Goal: Check status: Check status

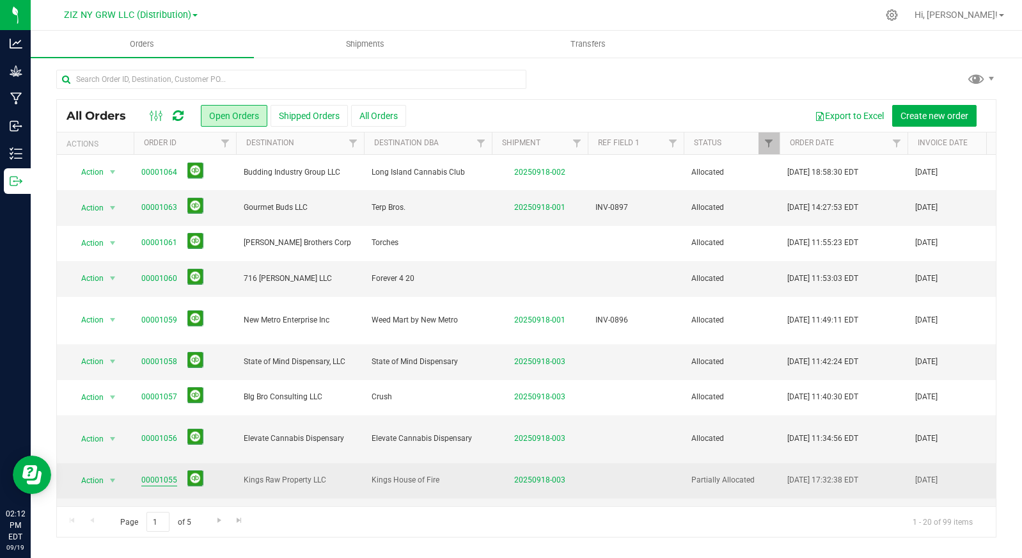
click at [165, 474] on link "00001055" at bounding box center [159, 480] width 36 height 12
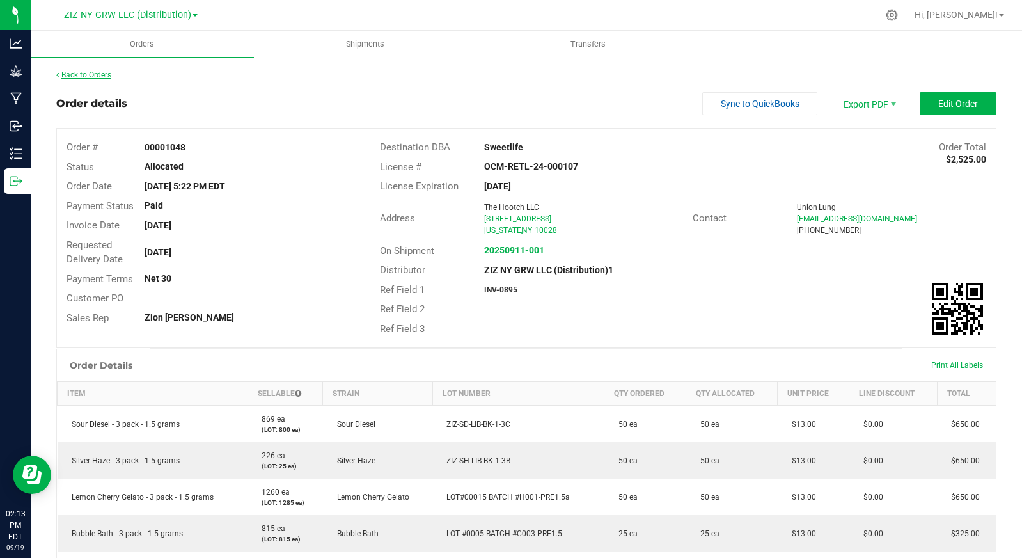
click at [106, 77] on link "Back to Orders" at bounding box center [83, 74] width 55 height 9
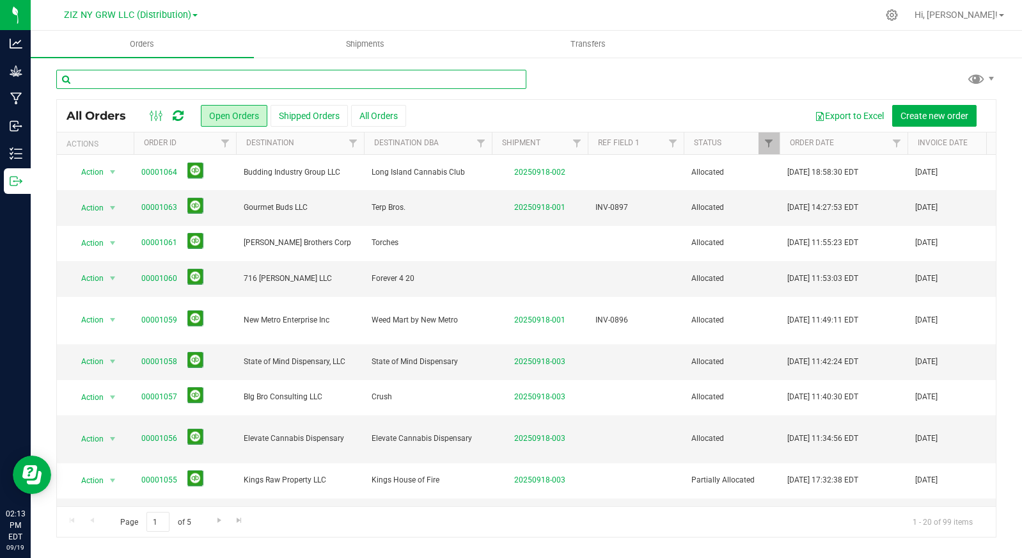
click at [254, 86] on input "text" at bounding box center [291, 79] width 470 height 19
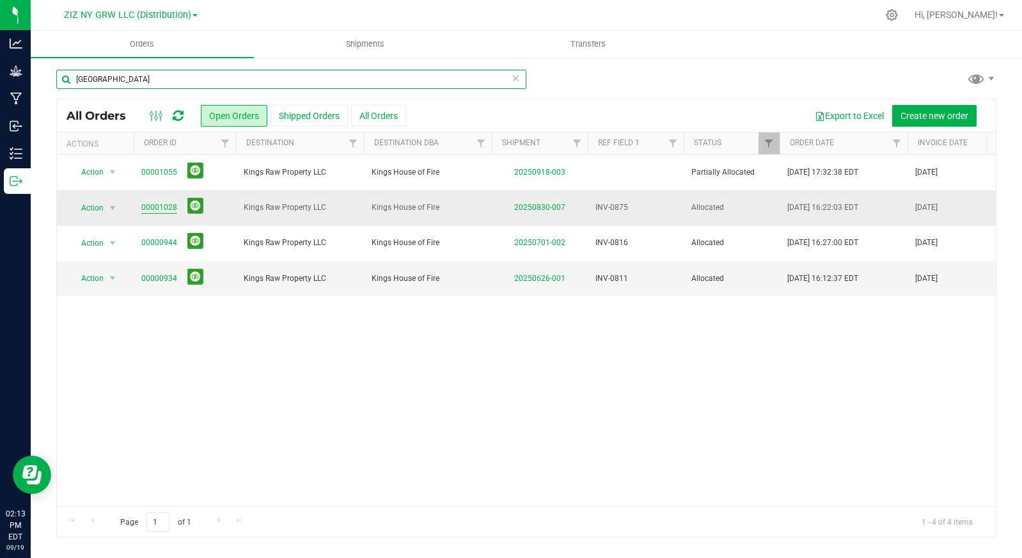
type input "kings house"
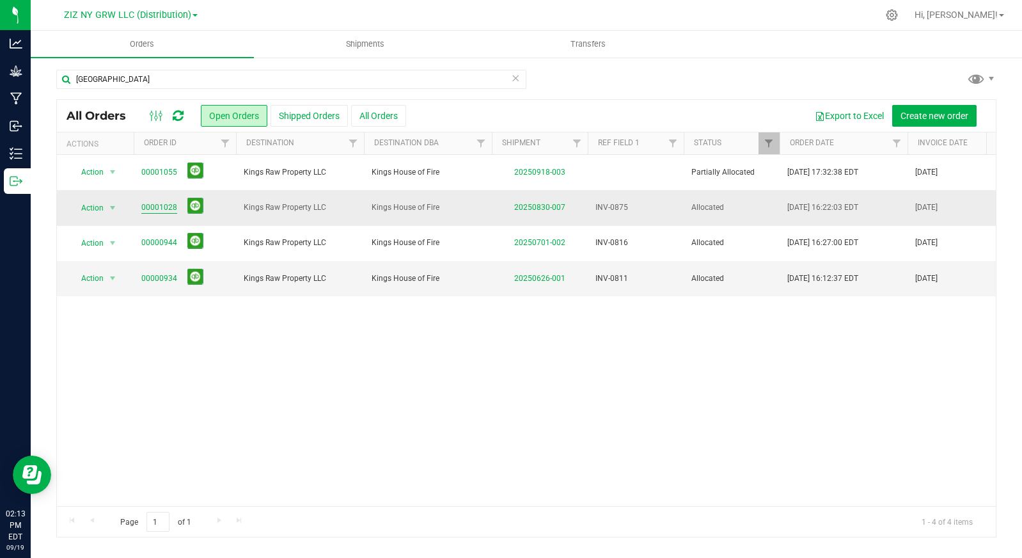
click at [146, 210] on link "00001028" at bounding box center [159, 207] width 36 height 12
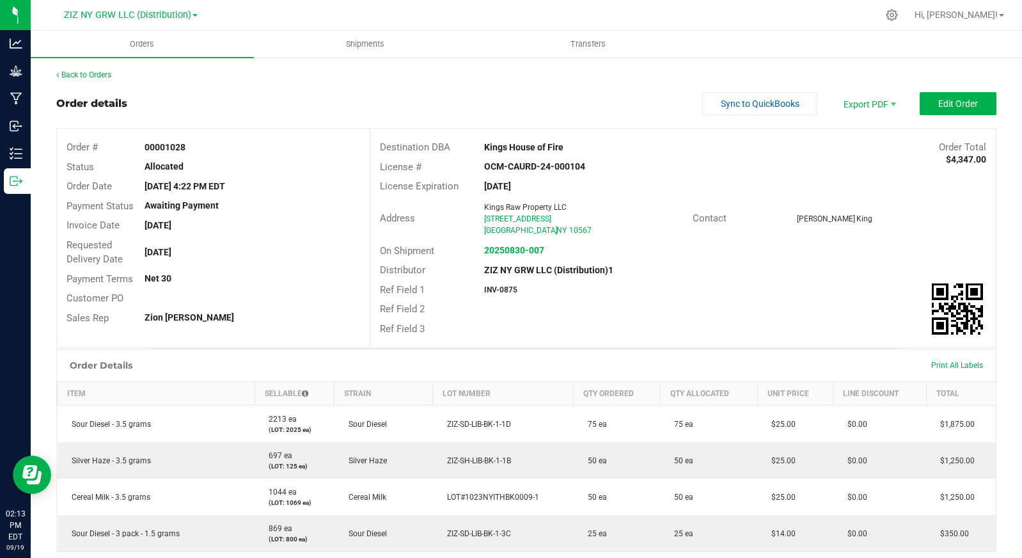
click at [74, 79] on div "Back to Orders" at bounding box center [526, 75] width 940 height 12
click at [77, 75] on link "Back to Orders" at bounding box center [83, 74] width 55 height 9
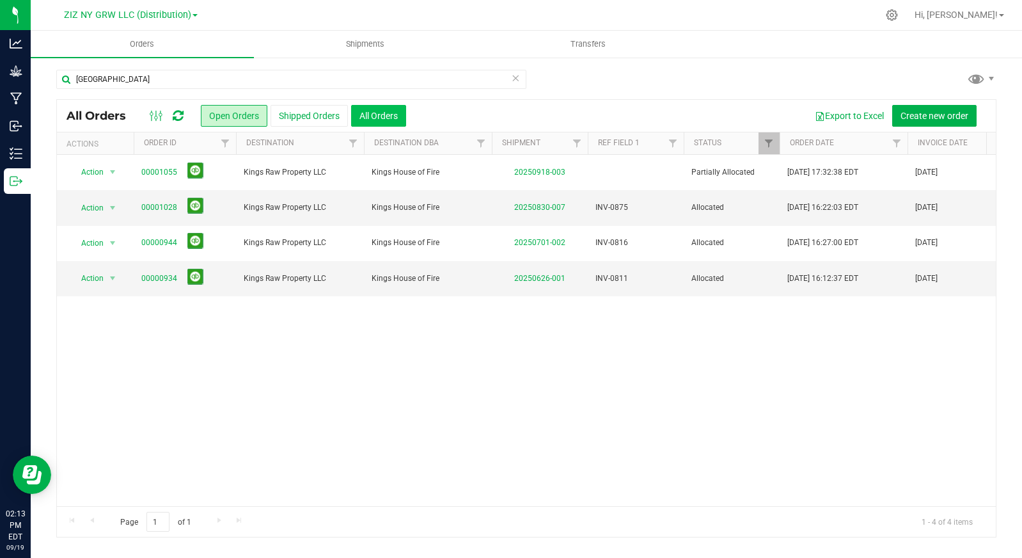
click at [373, 119] on button "All Orders" at bounding box center [378, 116] width 55 height 22
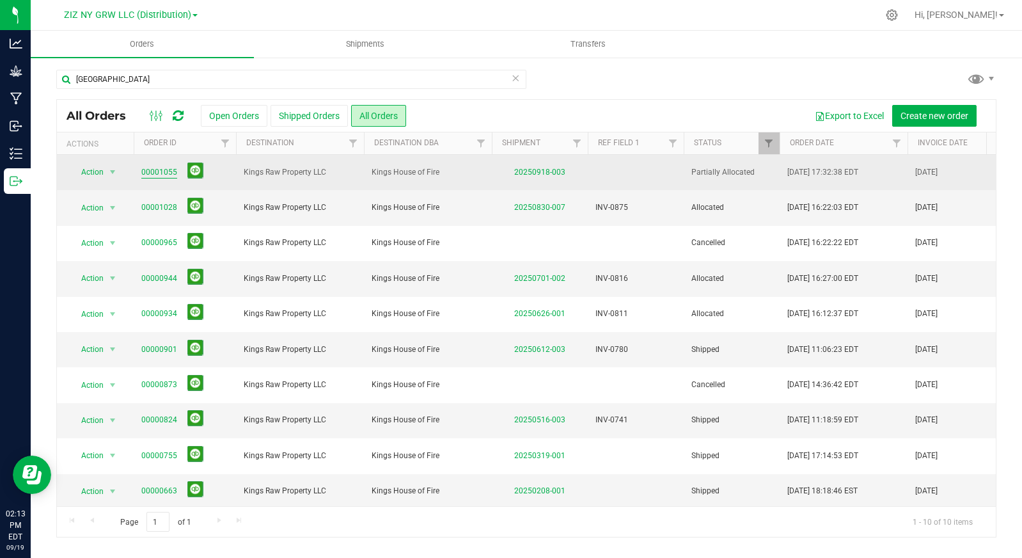
click at [160, 175] on link "00001055" at bounding box center [159, 172] width 36 height 12
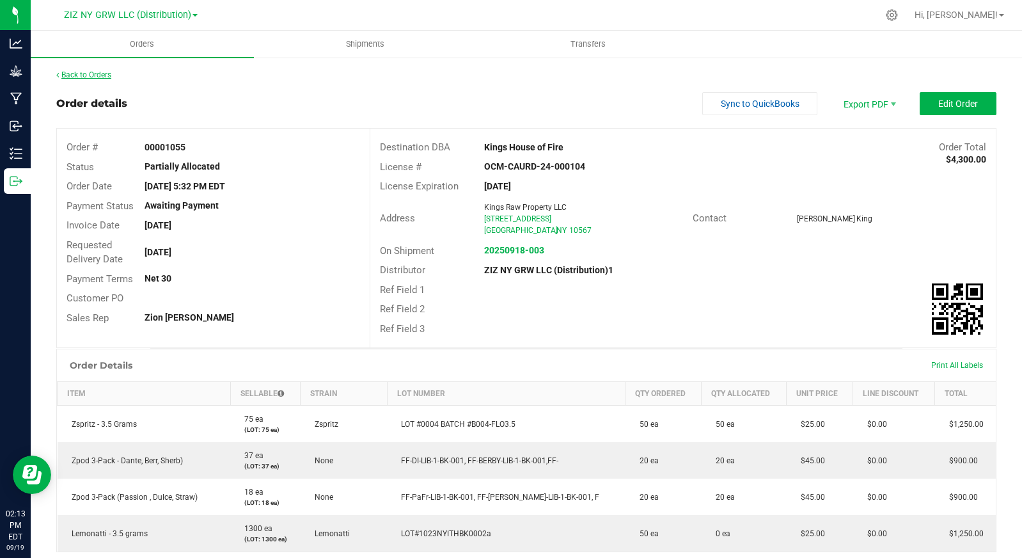
click at [101, 74] on link "Back to Orders" at bounding box center [83, 74] width 55 height 9
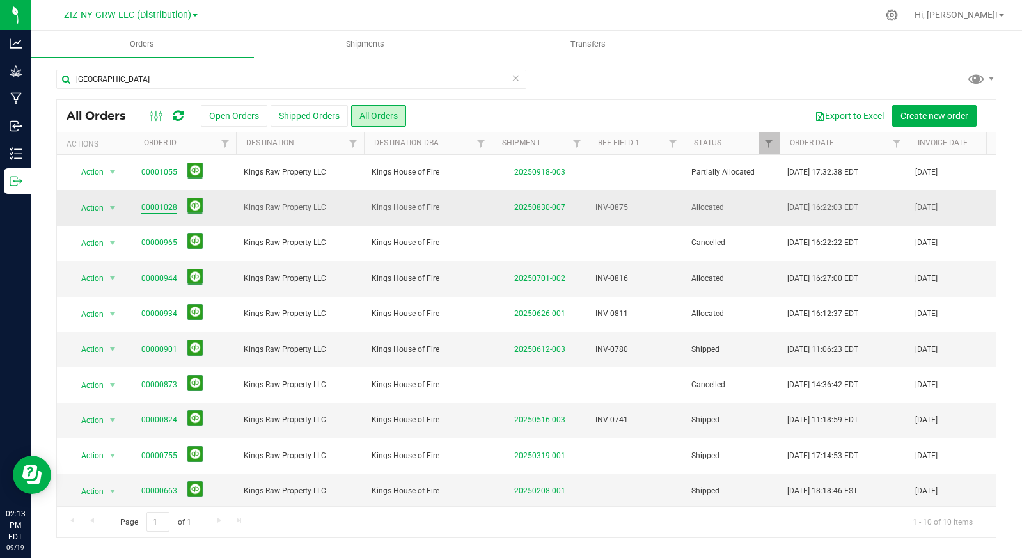
click at [167, 205] on link "00001028" at bounding box center [159, 207] width 36 height 12
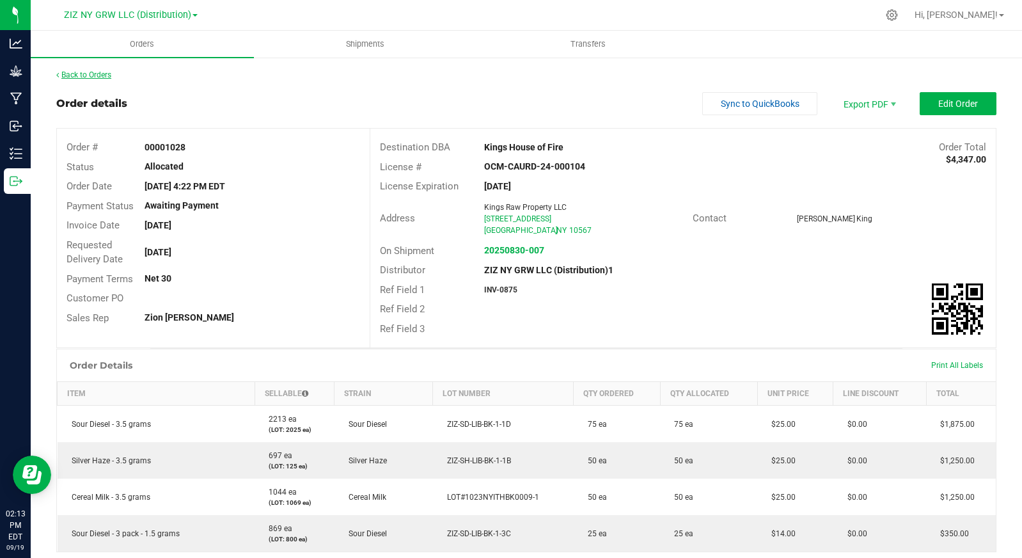
click at [93, 77] on link "Back to Orders" at bounding box center [83, 74] width 55 height 9
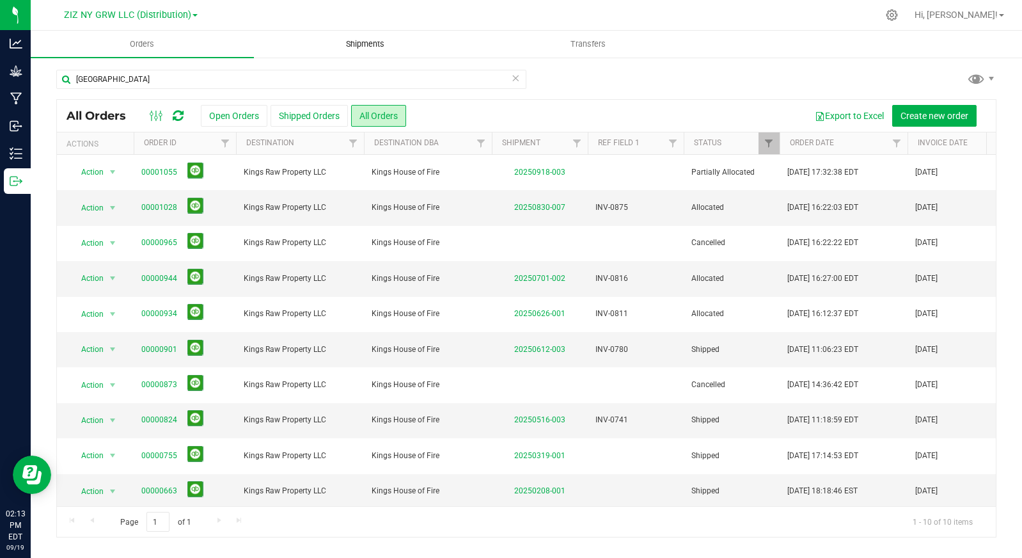
click at [380, 41] on span "Shipments" at bounding box center [365, 44] width 73 height 12
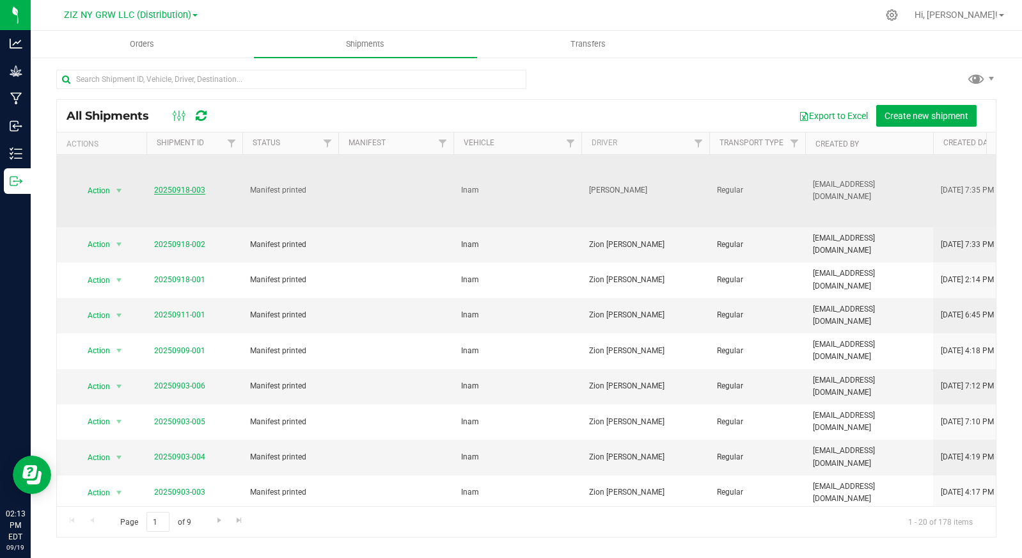
click at [184, 186] on link "20250918-003" at bounding box center [179, 189] width 51 height 9
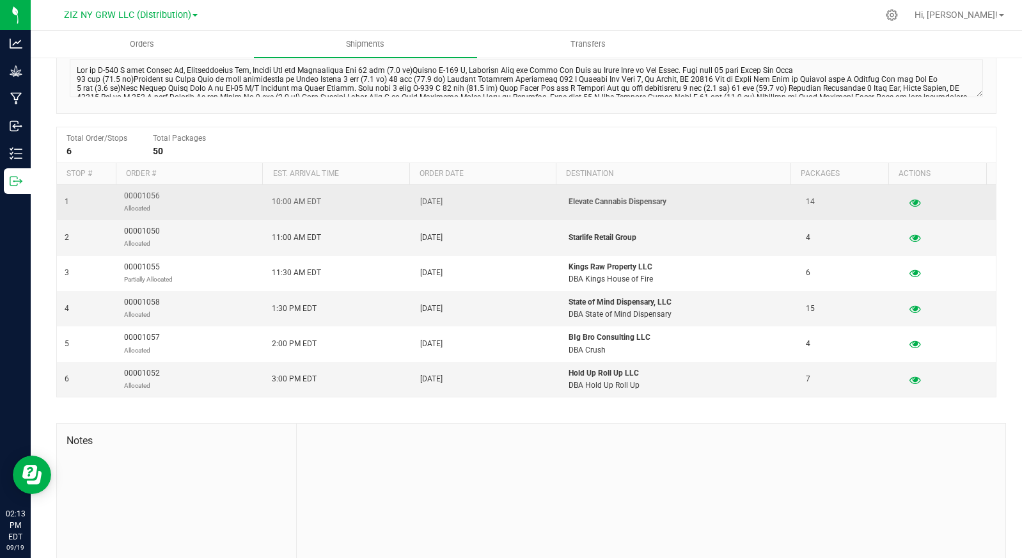
scroll to position [232, 0]
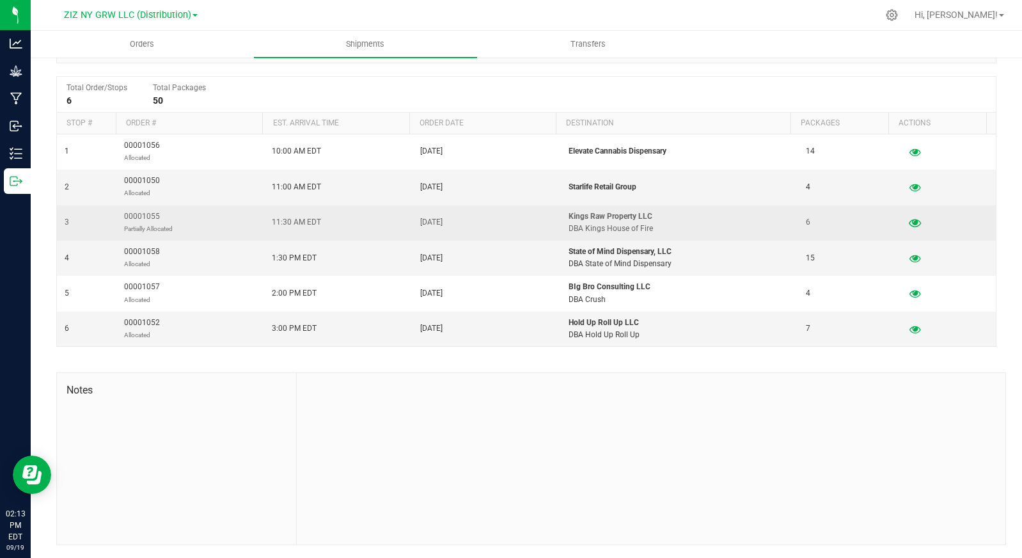
click at [909, 218] on icon "button" at bounding box center [915, 222] width 12 height 9
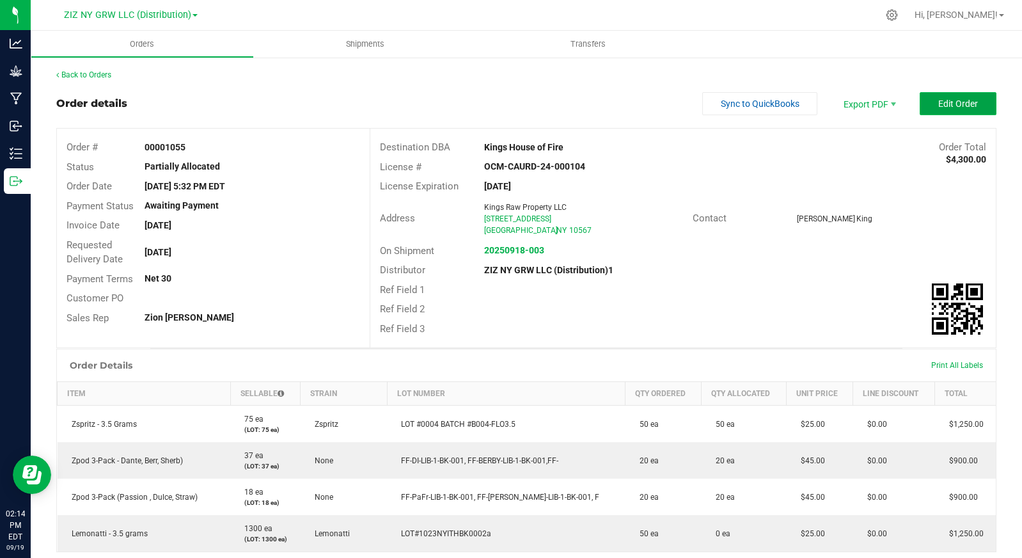
click at [938, 107] on span "Edit Order" at bounding box center [958, 103] width 40 height 10
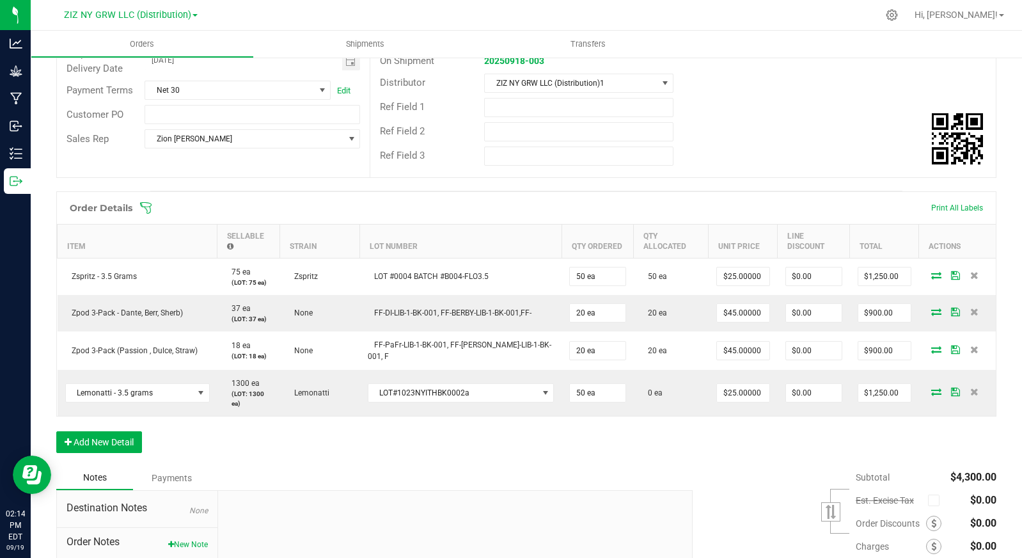
scroll to position [313, 0]
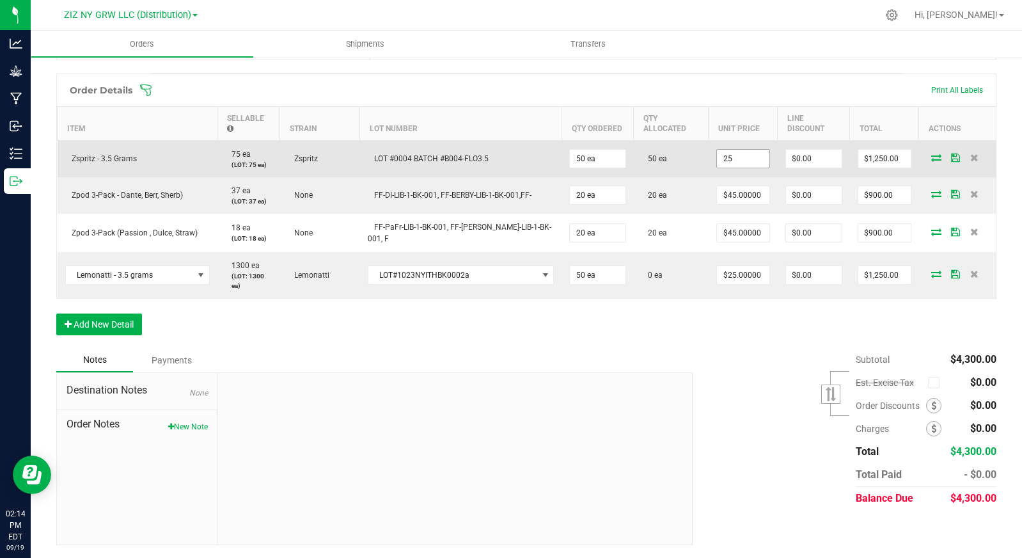
click at [724, 158] on input "25" at bounding box center [743, 159] width 52 height 18
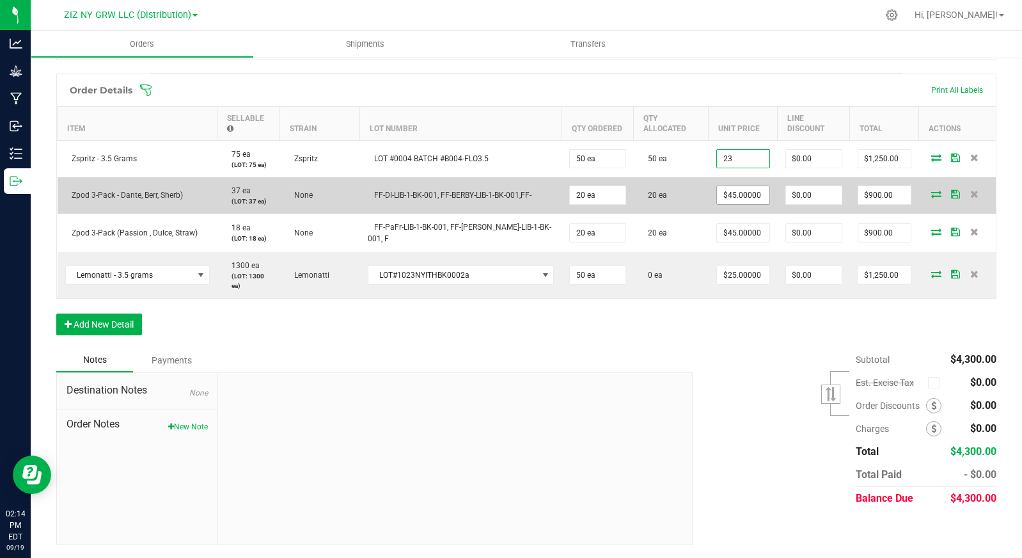
type input "$23.00000"
type input "$1,150.00"
click at [717, 198] on input "45" at bounding box center [743, 195] width 52 height 18
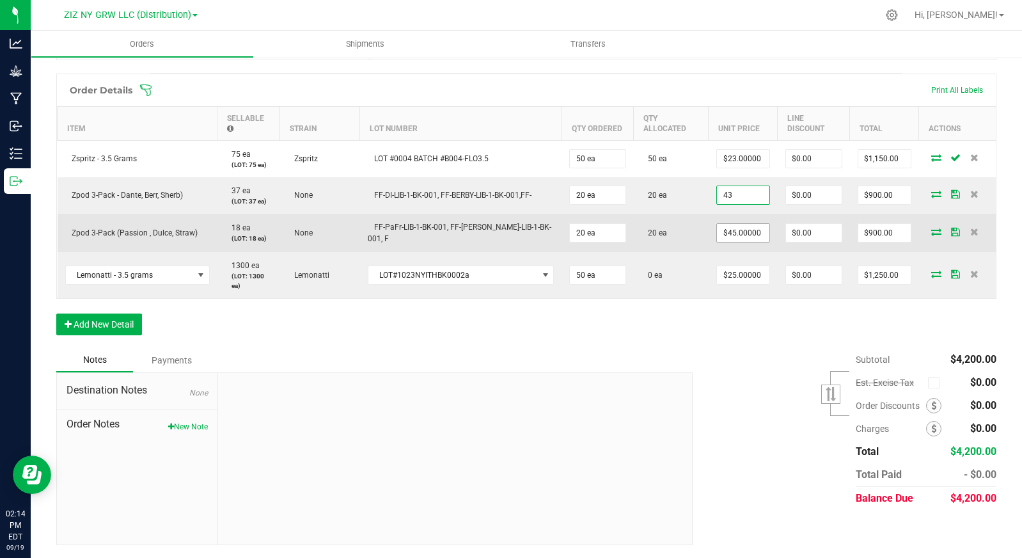
type input "$43.00000"
type input "$860.00"
click at [721, 238] on input "45" at bounding box center [743, 233] width 52 height 18
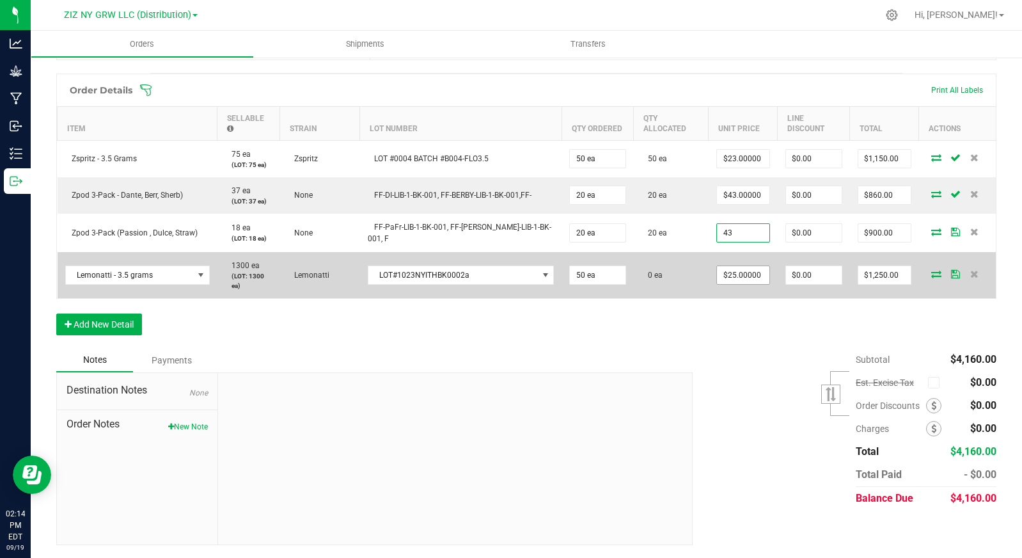
type input "$43.00000"
type input "$860.00"
click at [724, 271] on input "25" at bounding box center [743, 275] width 52 height 18
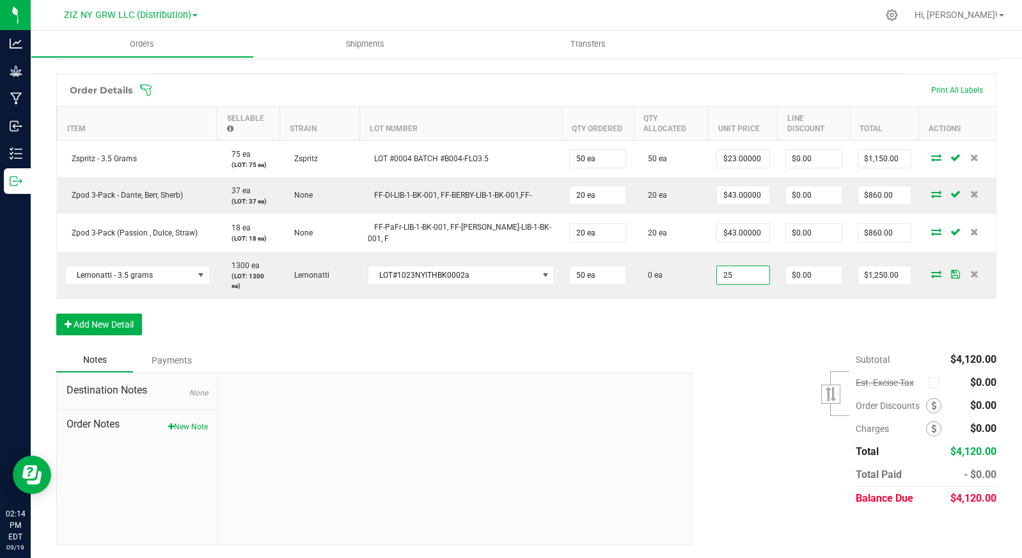
type input "$25.00000"
click at [768, 353] on div "Subtotal $4,120.00 Est. Excise Tax" at bounding box center [839, 429] width 313 height 162
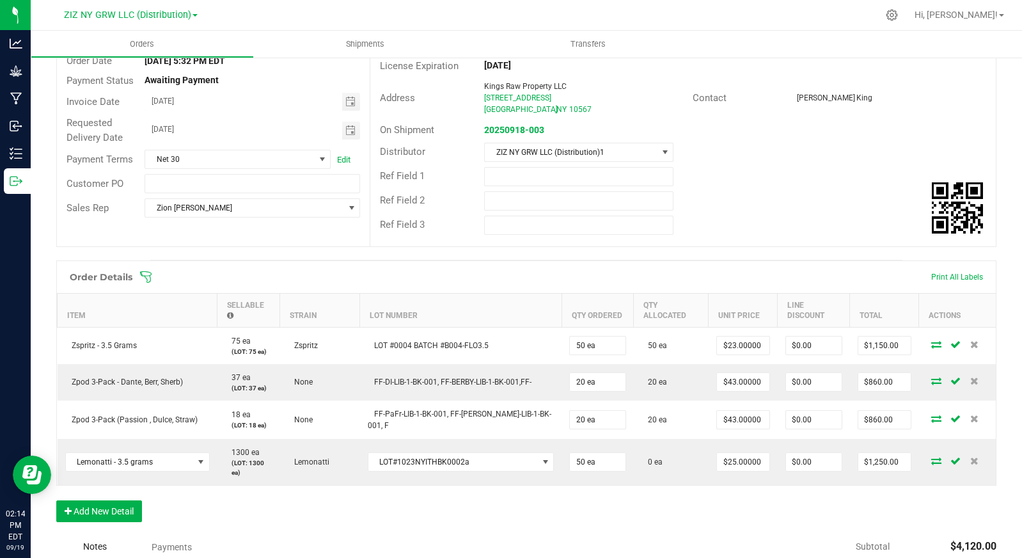
scroll to position [0, 0]
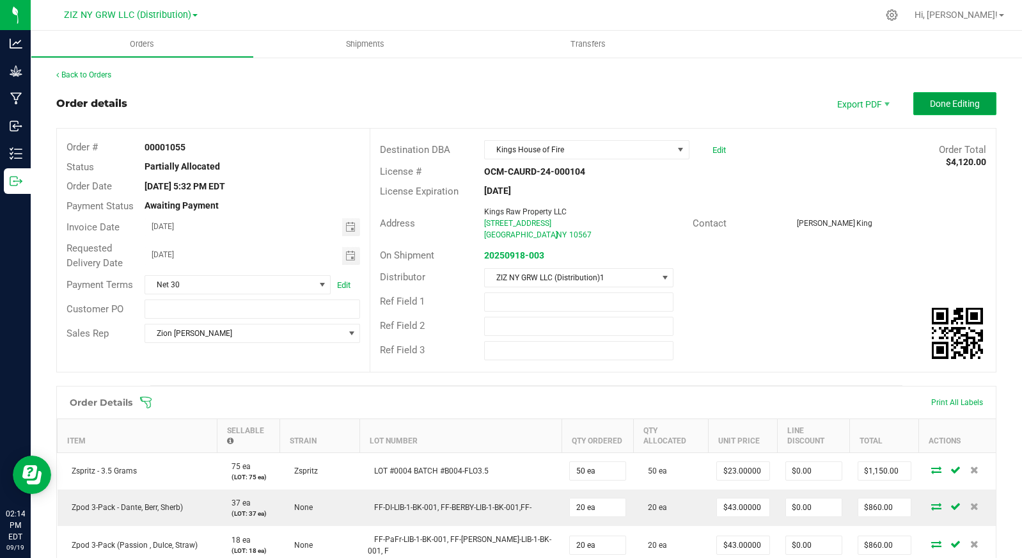
click at [945, 97] on button "Done Editing" at bounding box center [954, 103] width 83 height 23
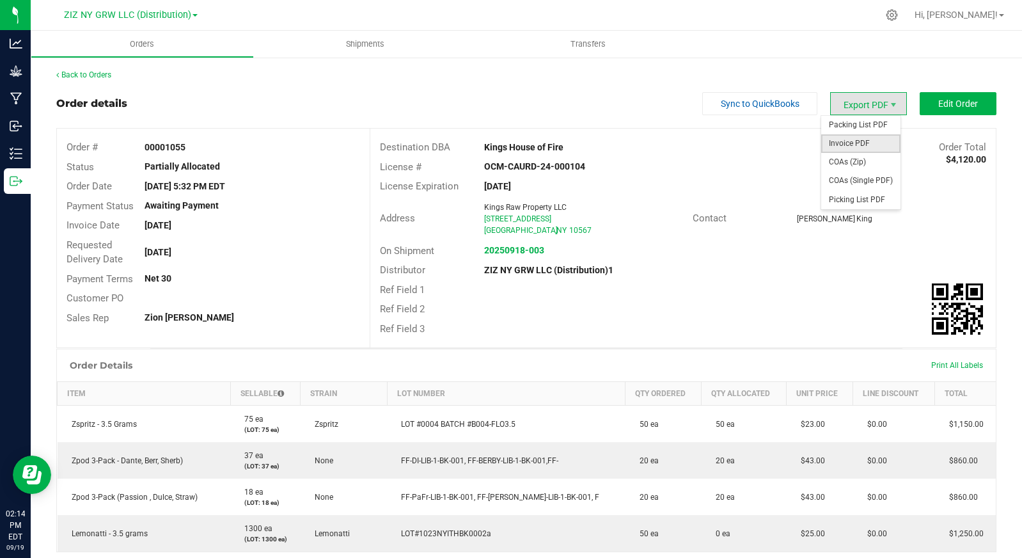
click at [868, 140] on span "Invoice PDF" at bounding box center [860, 143] width 79 height 19
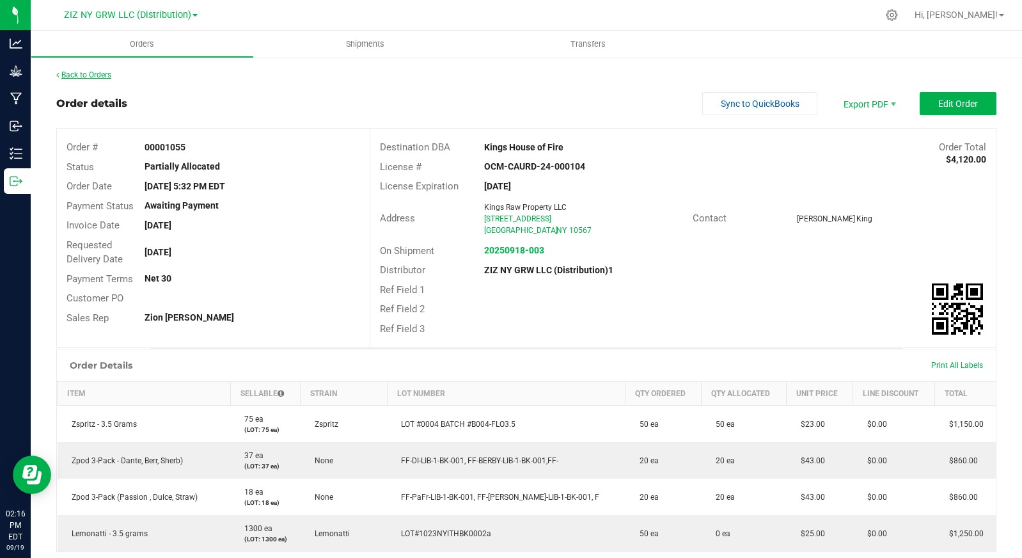
click at [109, 77] on link "Back to Orders" at bounding box center [83, 74] width 55 height 9
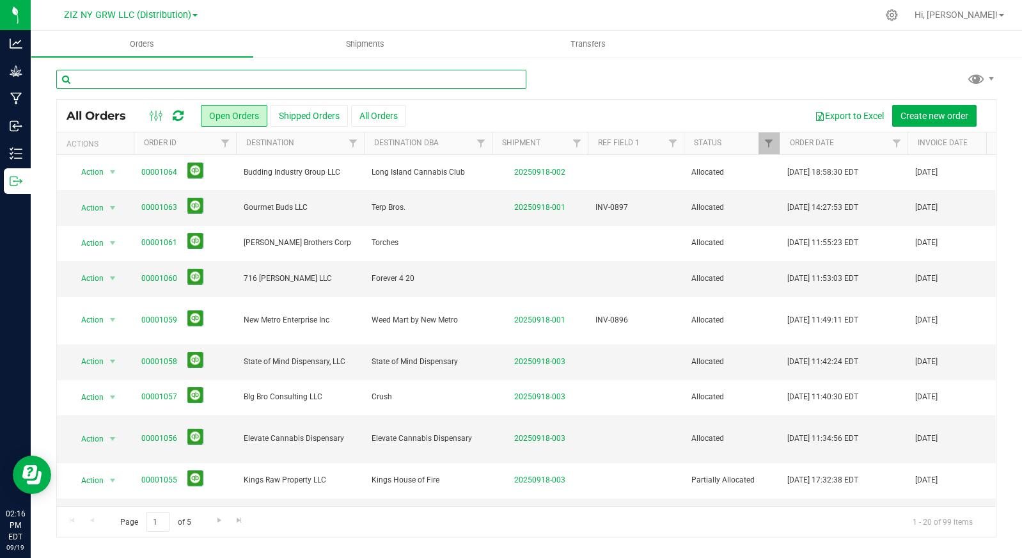
click at [224, 81] on input "text" at bounding box center [291, 79] width 470 height 19
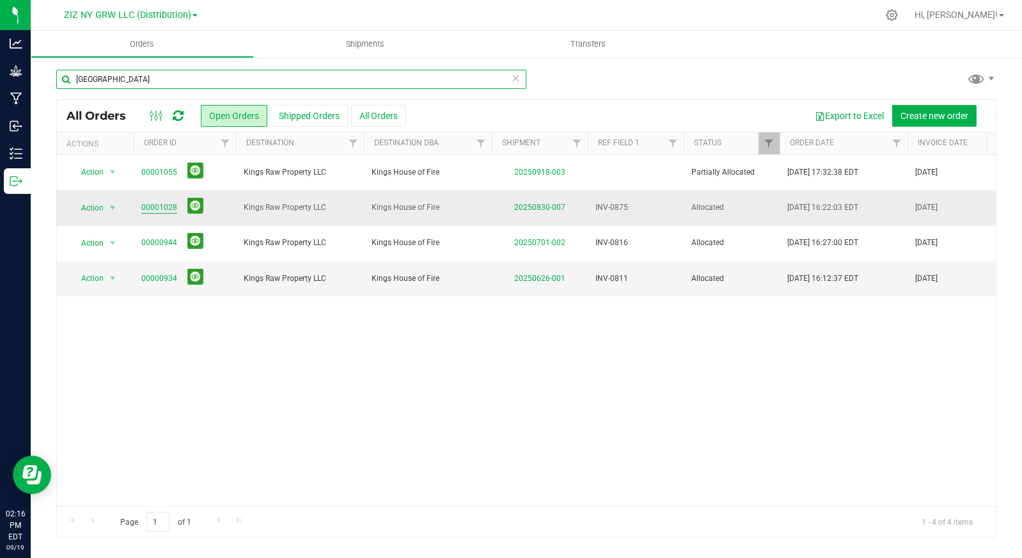
type input "kings house"
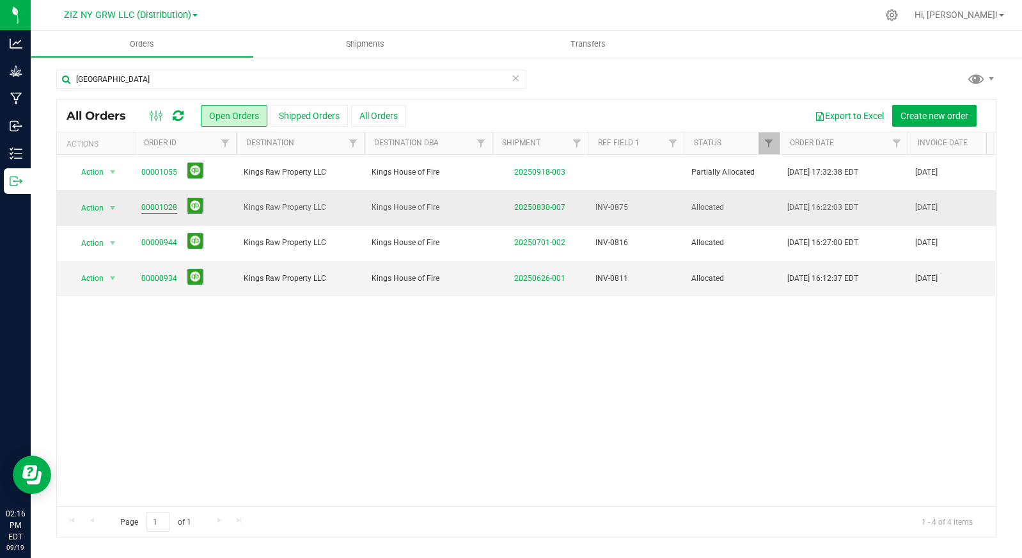
click at [154, 202] on link "00001028" at bounding box center [159, 207] width 36 height 12
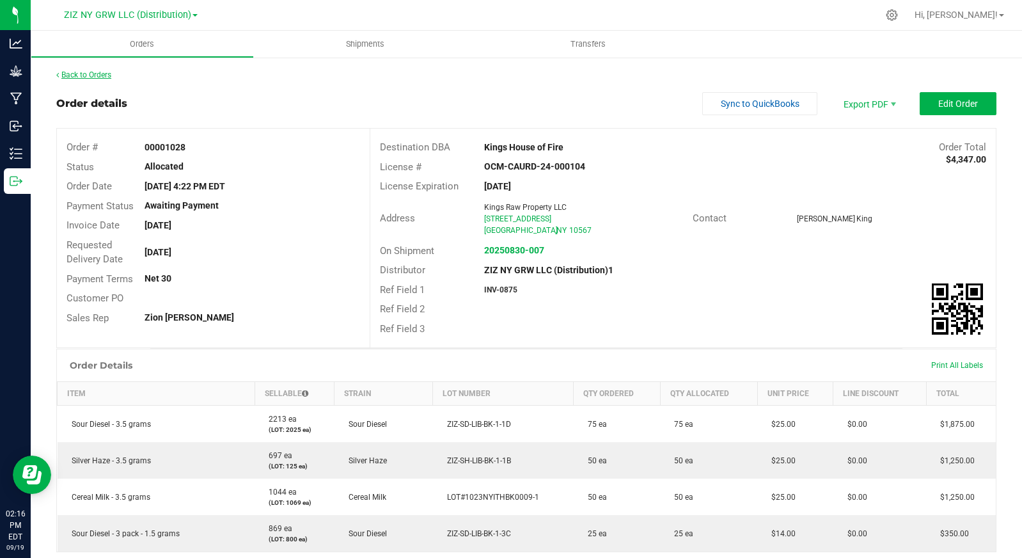
click at [98, 76] on link "Back to Orders" at bounding box center [83, 74] width 55 height 9
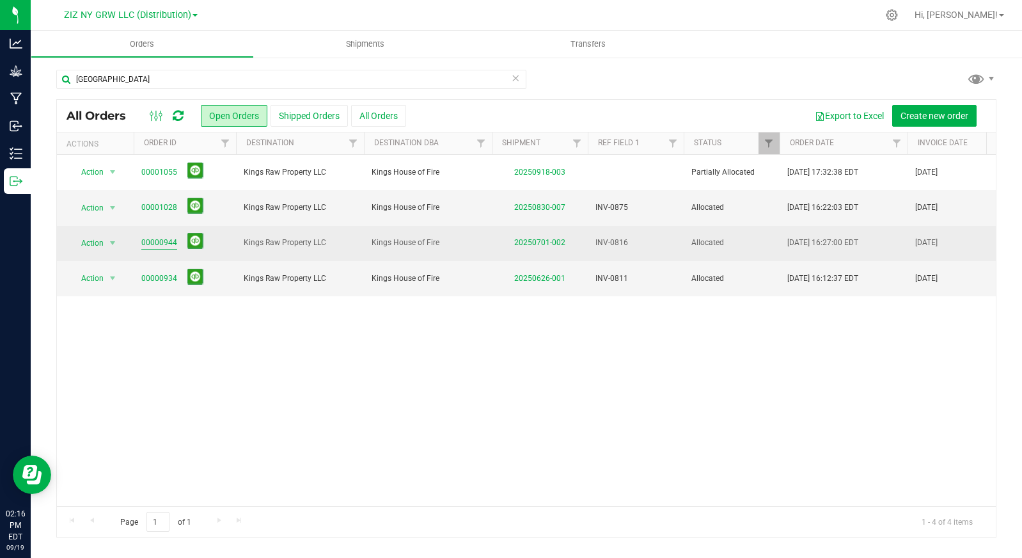
click at [169, 242] on link "00000944" at bounding box center [159, 243] width 36 height 12
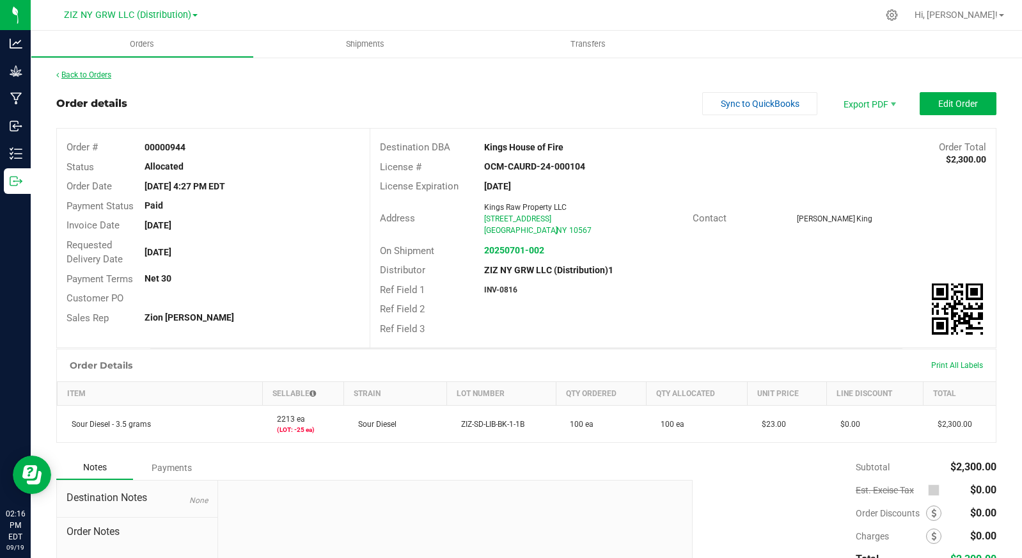
click at [96, 71] on link "Back to Orders" at bounding box center [83, 74] width 55 height 9
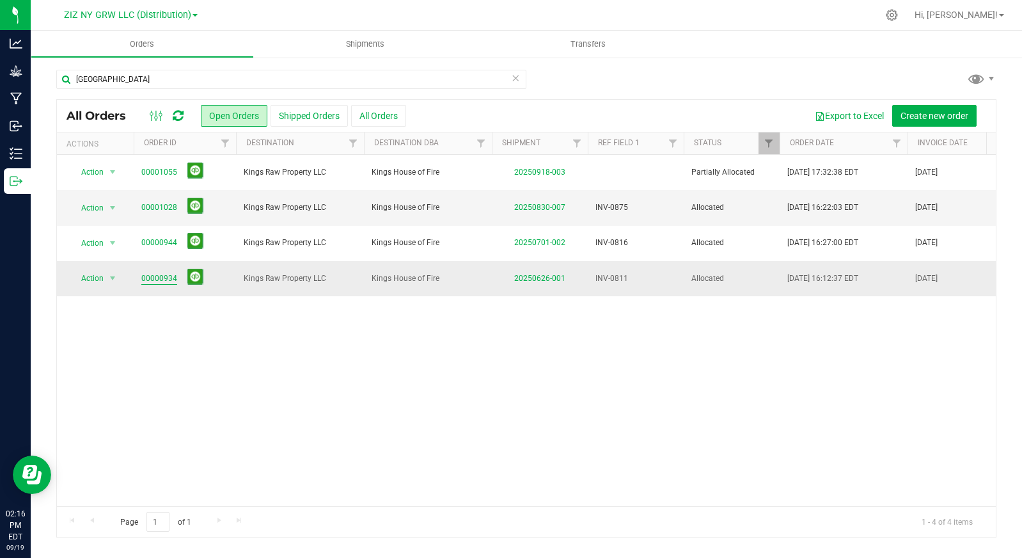
click at [168, 277] on link "00000934" at bounding box center [159, 278] width 36 height 12
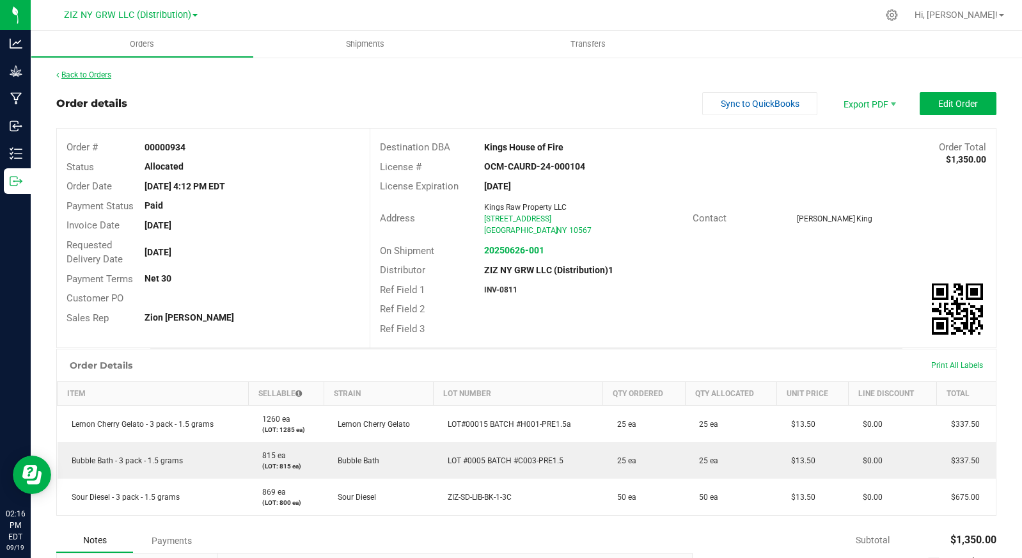
click at [102, 76] on link "Back to Orders" at bounding box center [83, 74] width 55 height 9
